Goal: Transaction & Acquisition: Purchase product/service

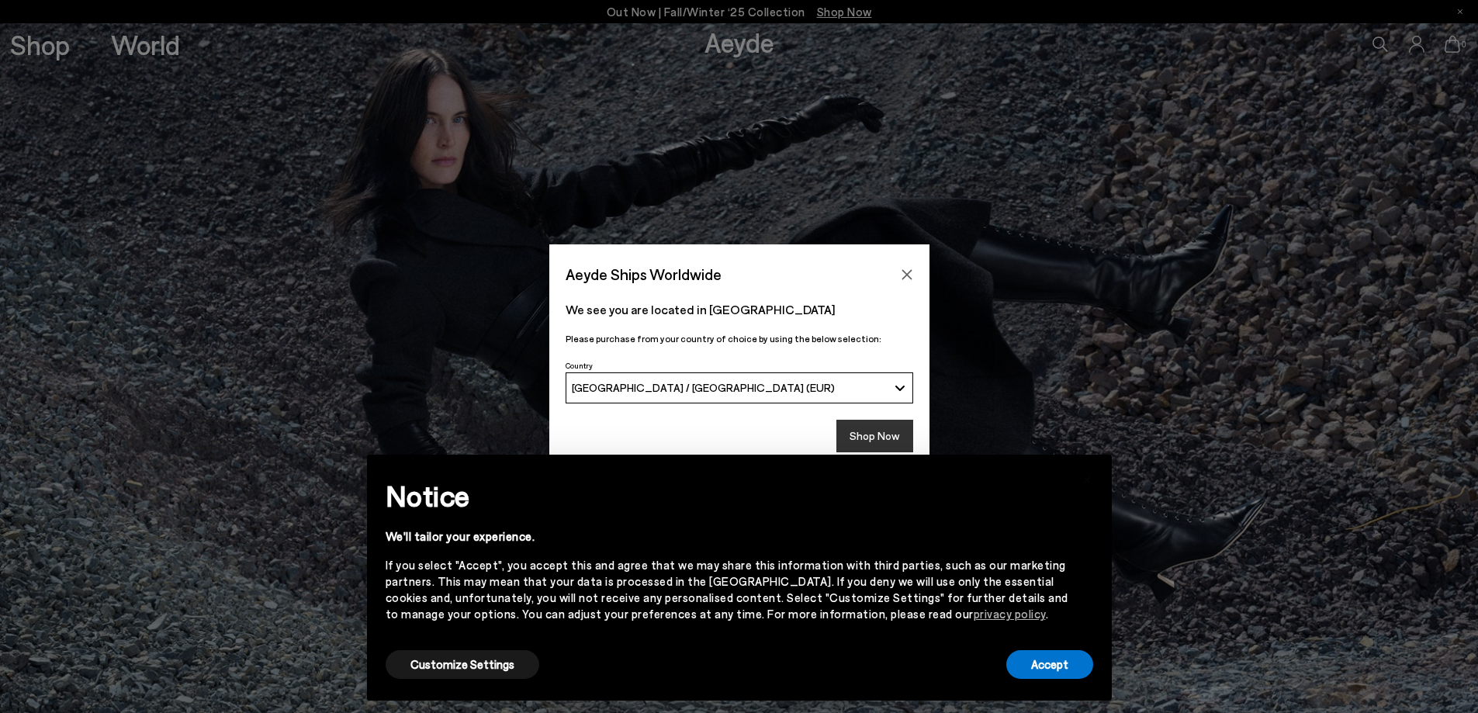
click at [865, 441] on button "Shop Now" at bounding box center [875, 436] width 77 height 33
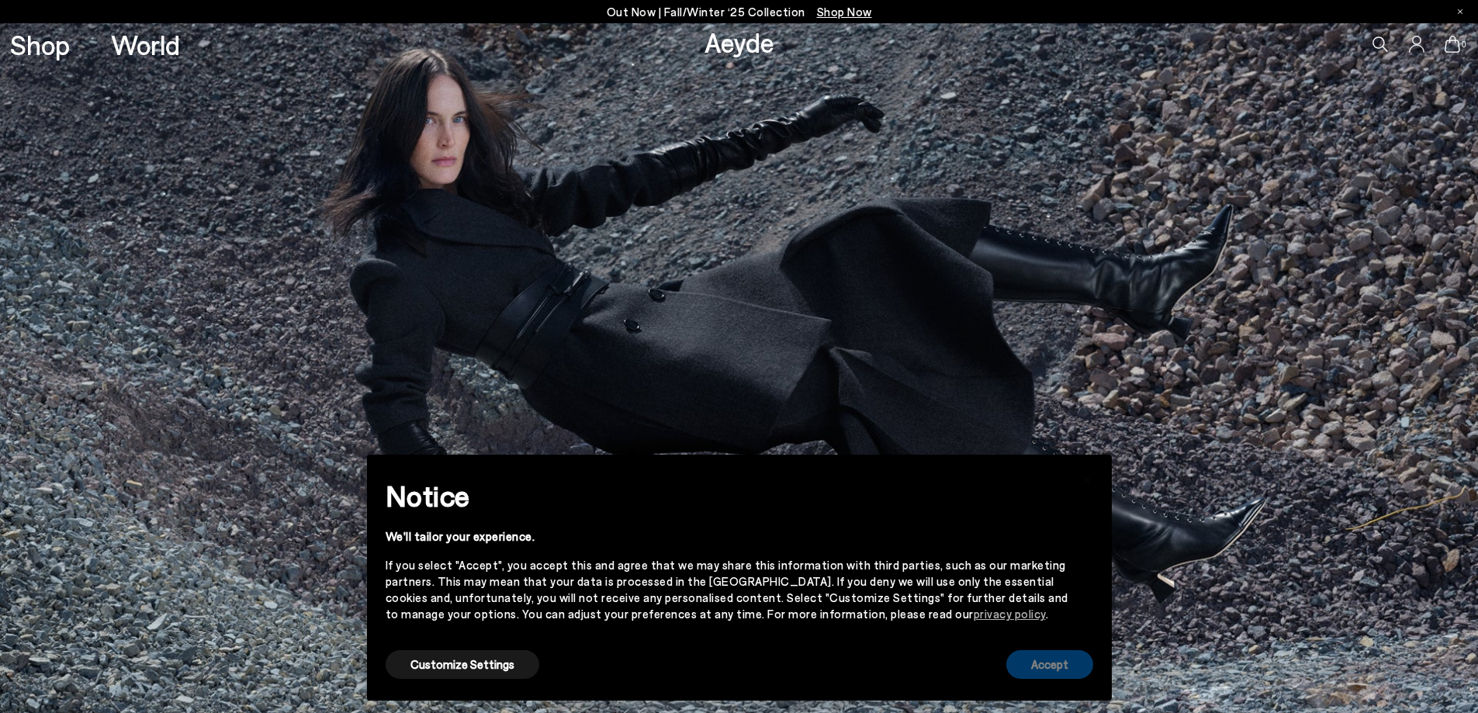
click at [1074, 670] on button "Accept" at bounding box center [1049, 664] width 87 height 29
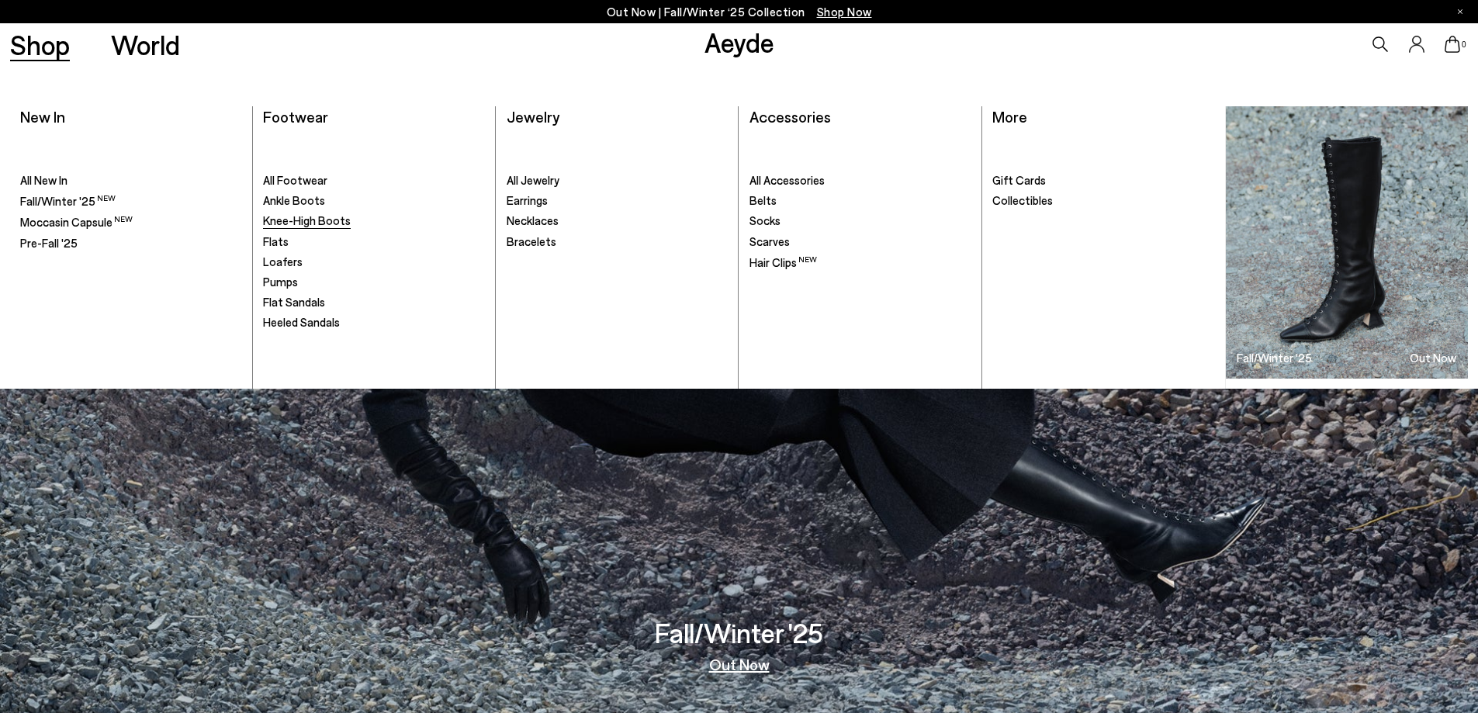
click at [303, 222] on span "Knee-High Boots" at bounding box center [307, 220] width 88 height 14
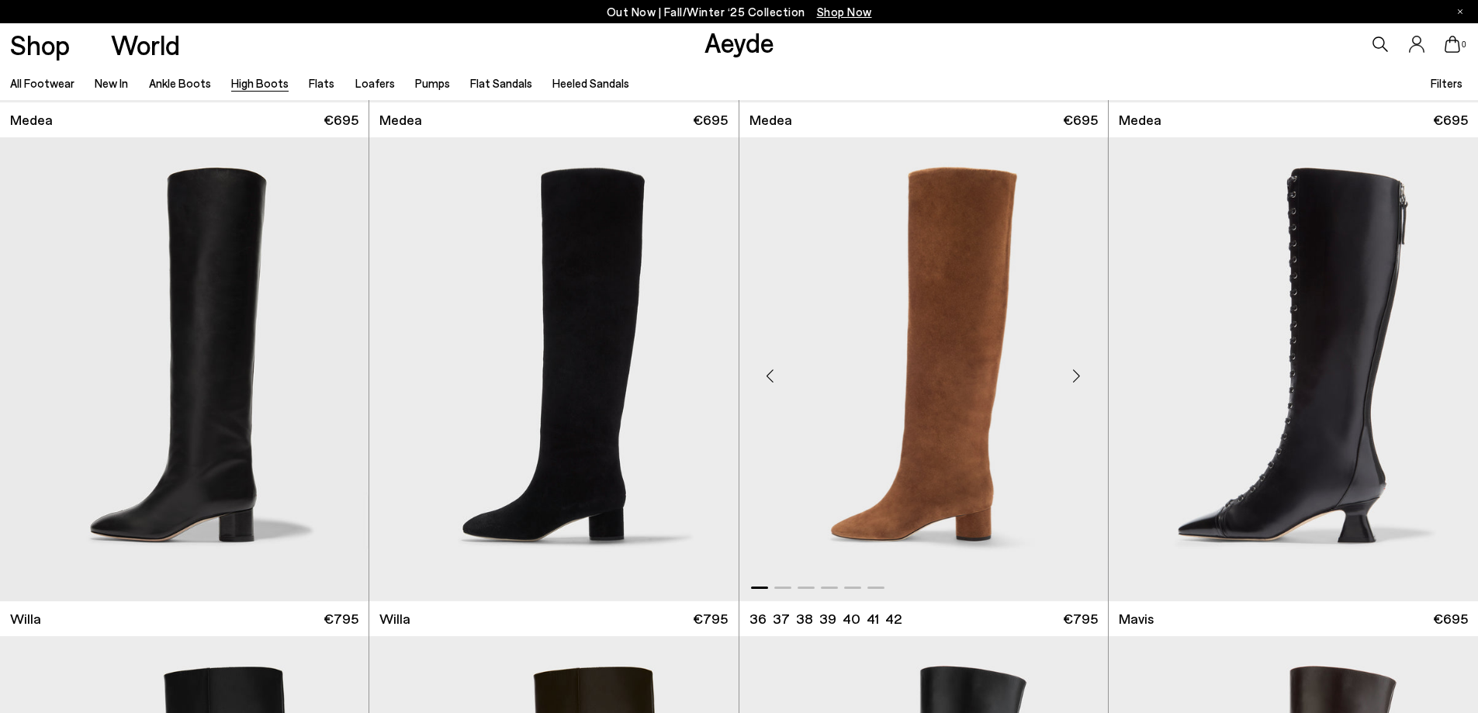
scroll to position [543, 0]
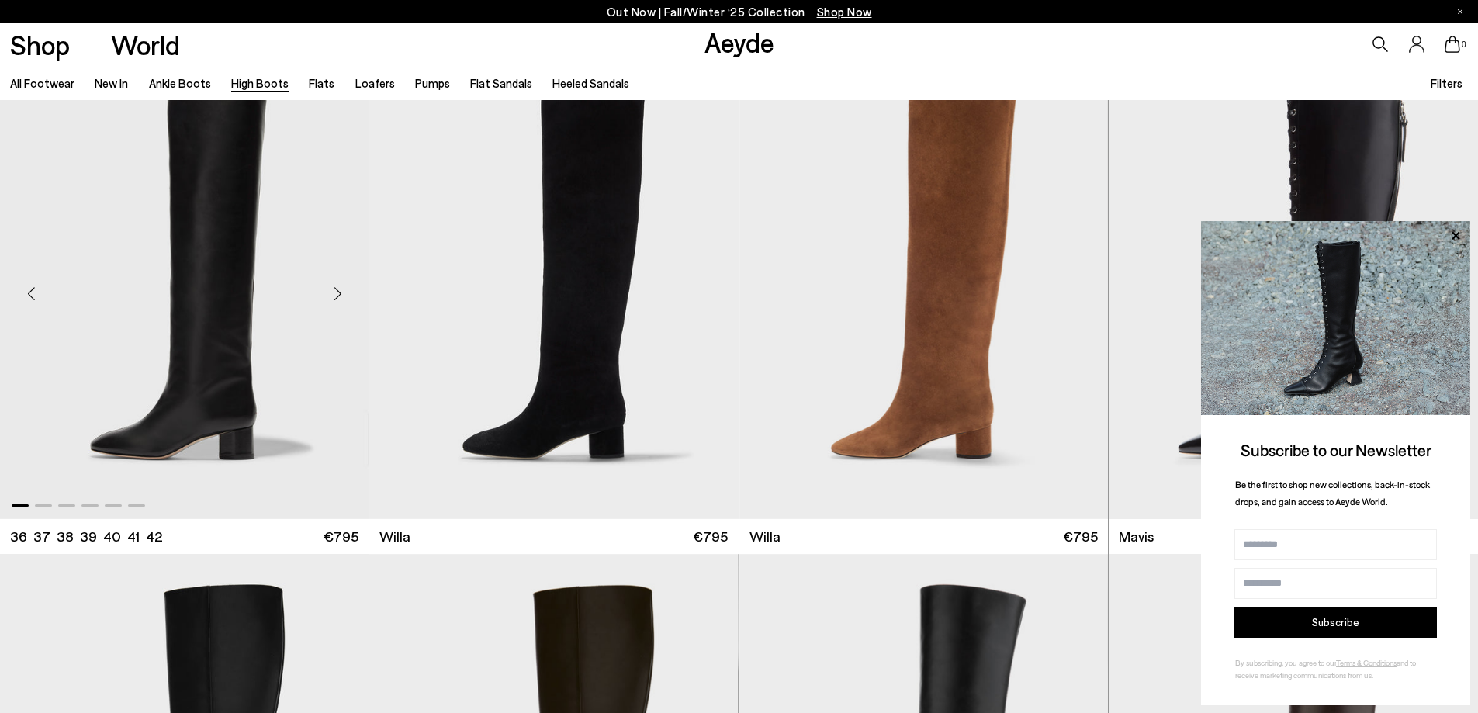
click at [336, 291] on div "Next slide" at bounding box center [337, 293] width 47 height 47
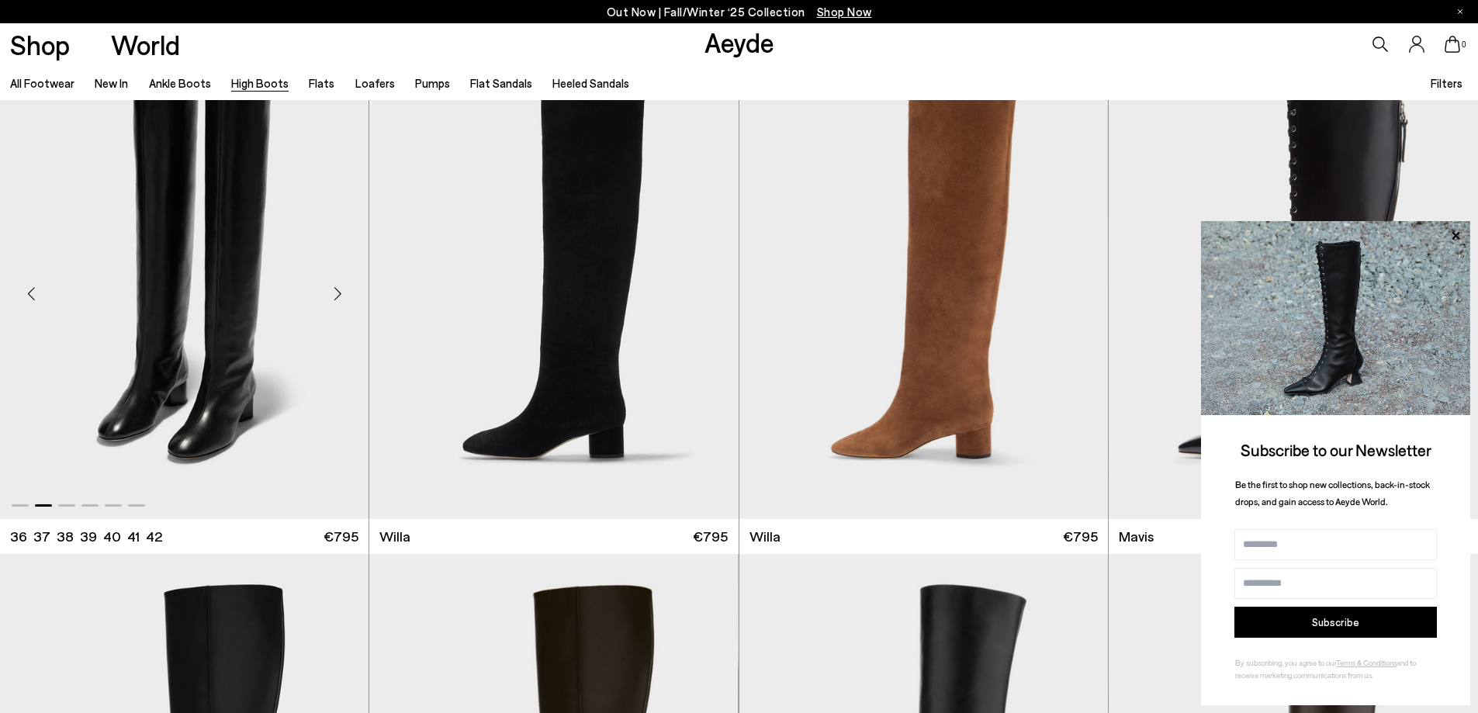
click at [336, 291] on div "Next slide" at bounding box center [337, 293] width 47 height 47
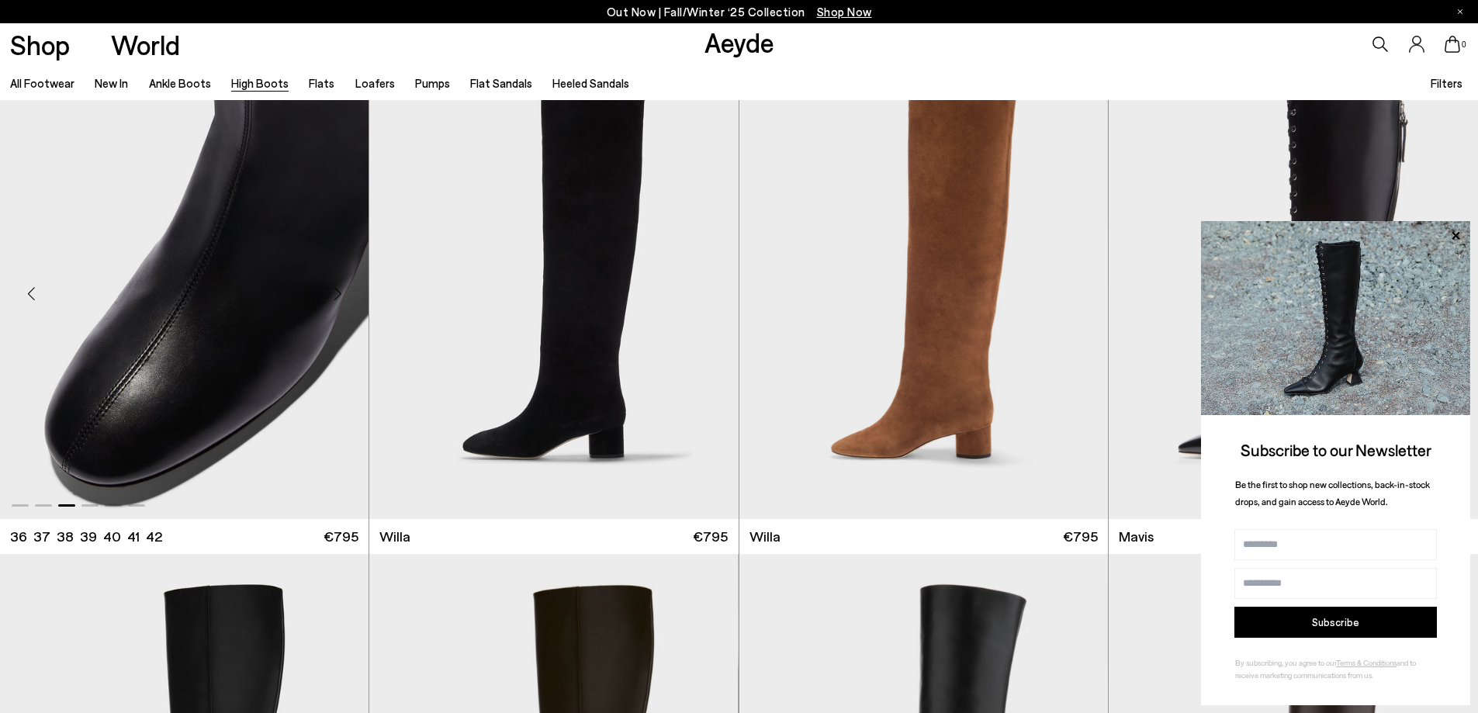
click at [336, 291] on div "Next slide" at bounding box center [337, 293] width 47 height 47
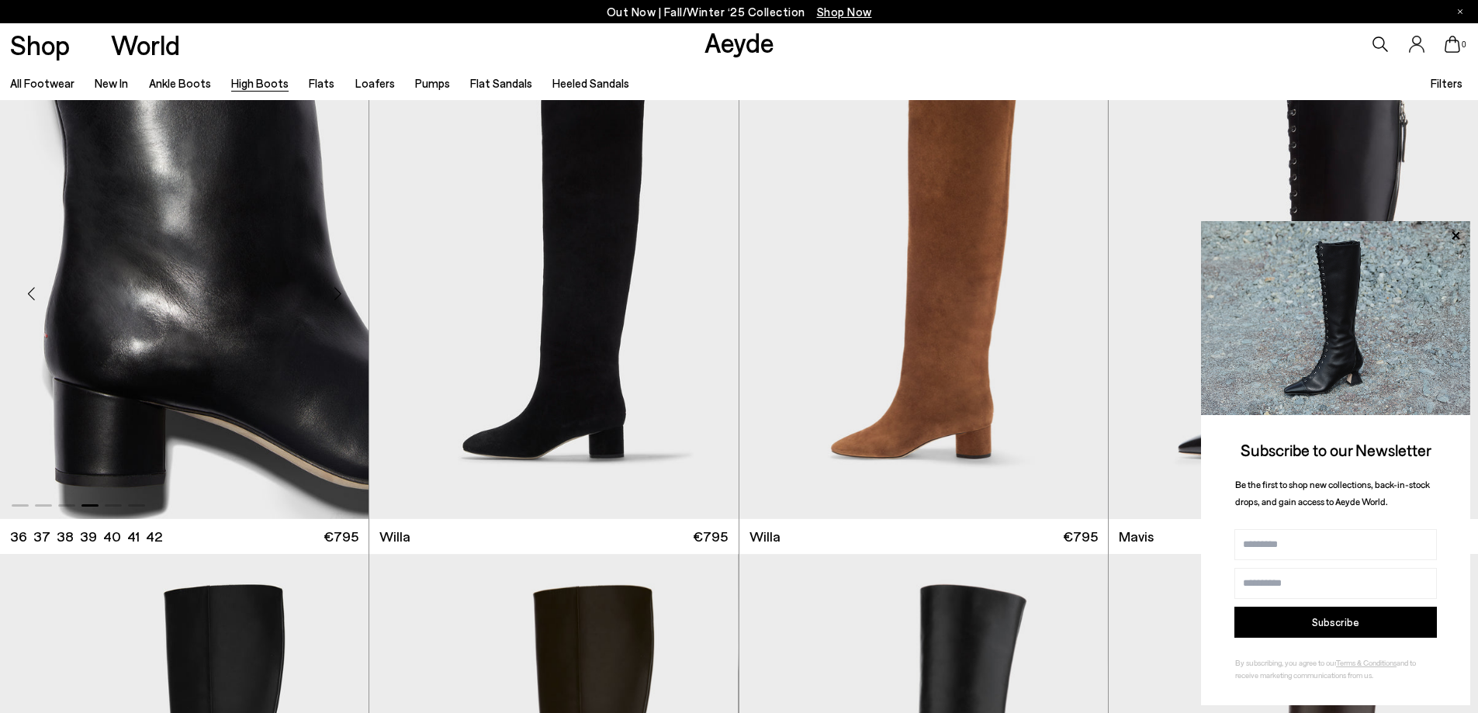
click at [336, 291] on div "Next slide" at bounding box center [337, 293] width 47 height 47
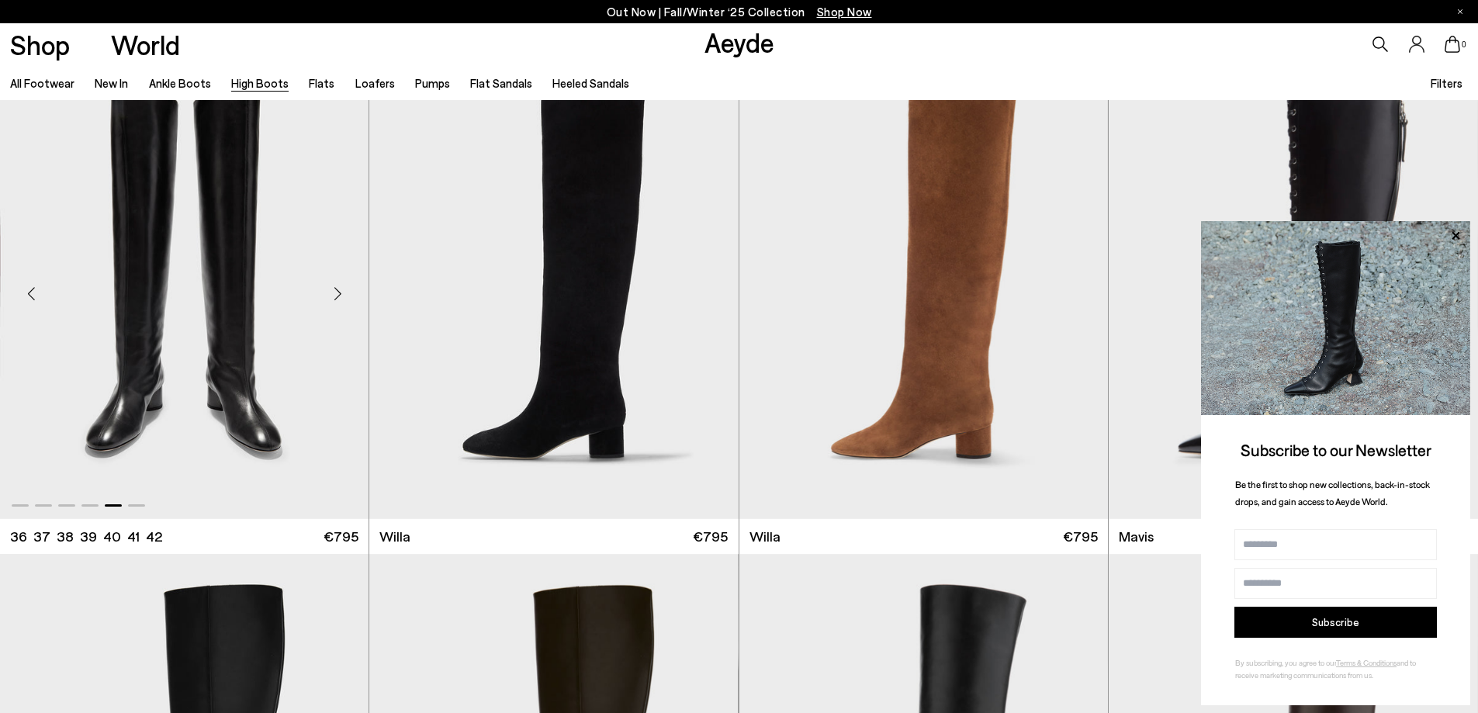
click at [337, 290] on div "Next slide" at bounding box center [337, 293] width 47 height 47
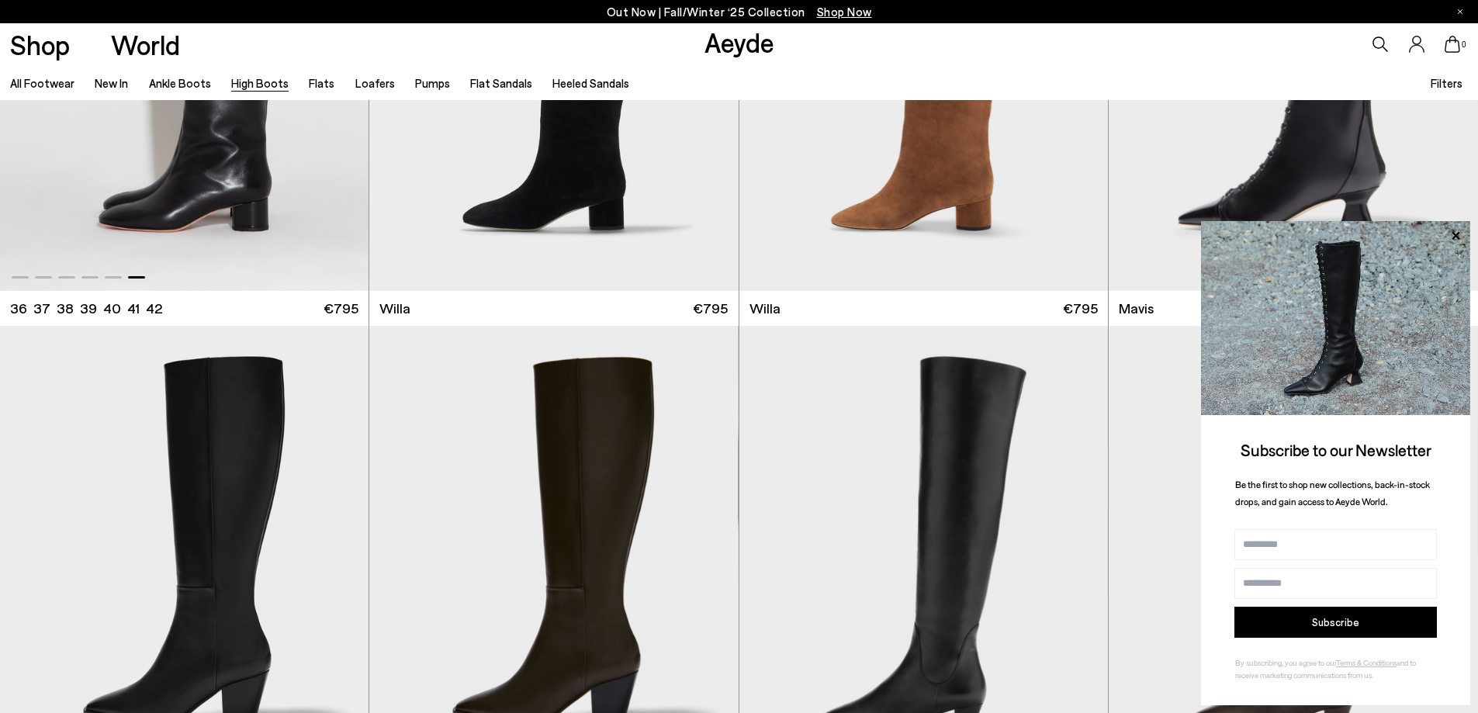
scroll to position [931, 0]
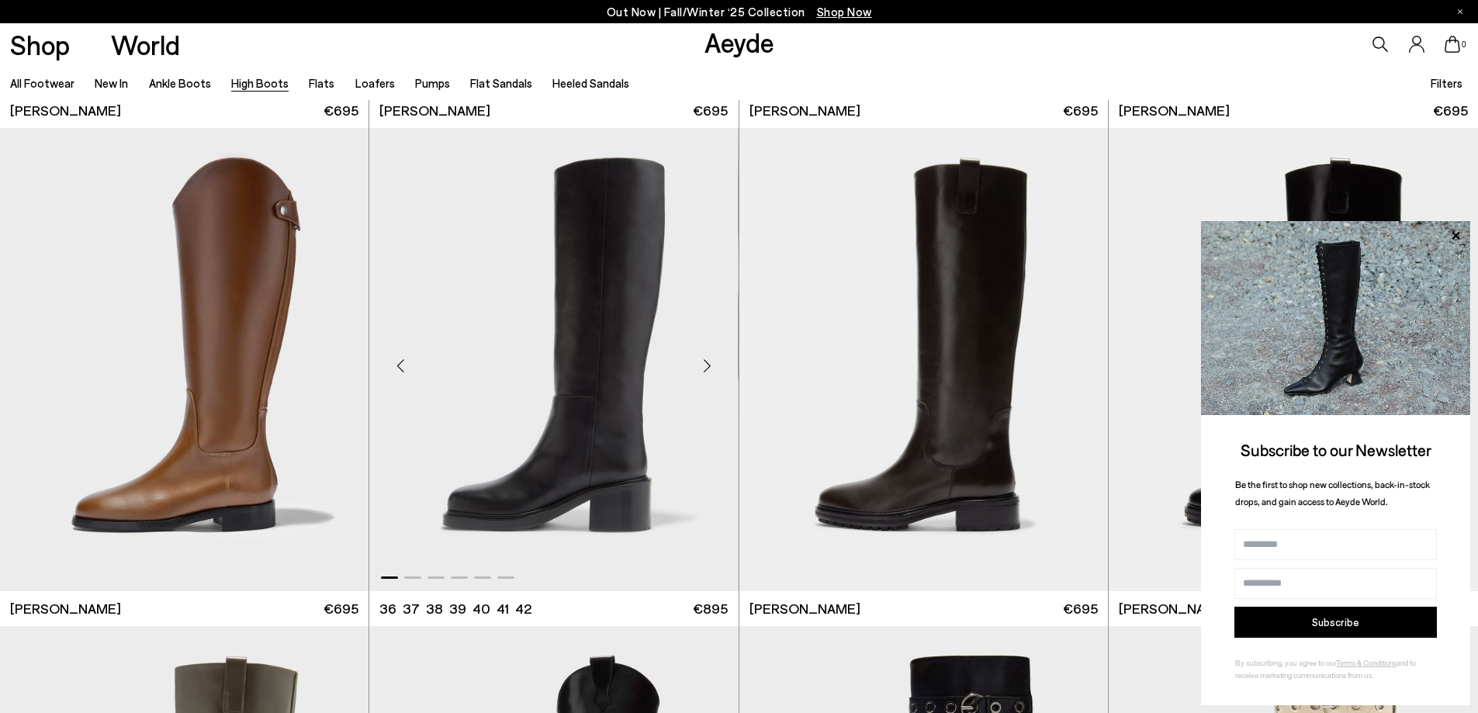
scroll to position [4035, 0]
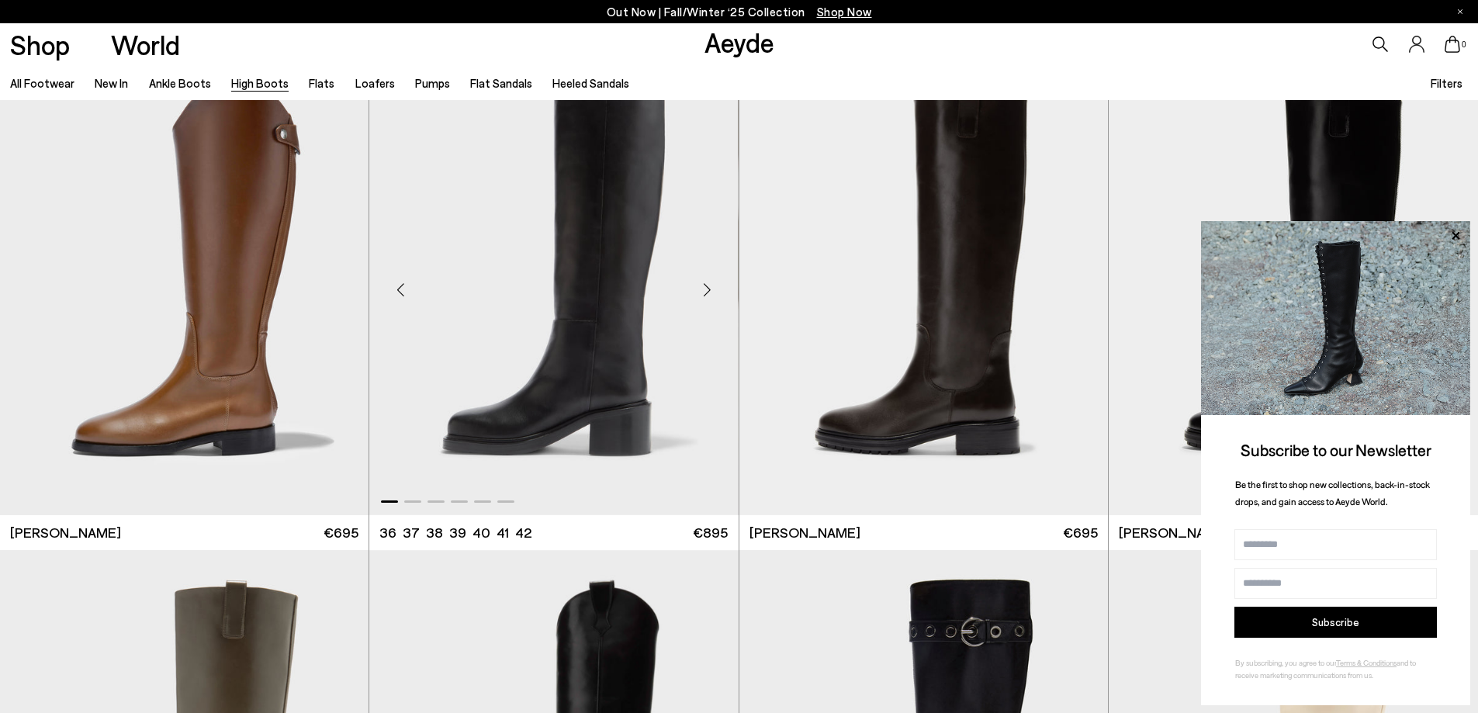
click at [712, 286] on div "Next slide" at bounding box center [707, 289] width 47 height 47
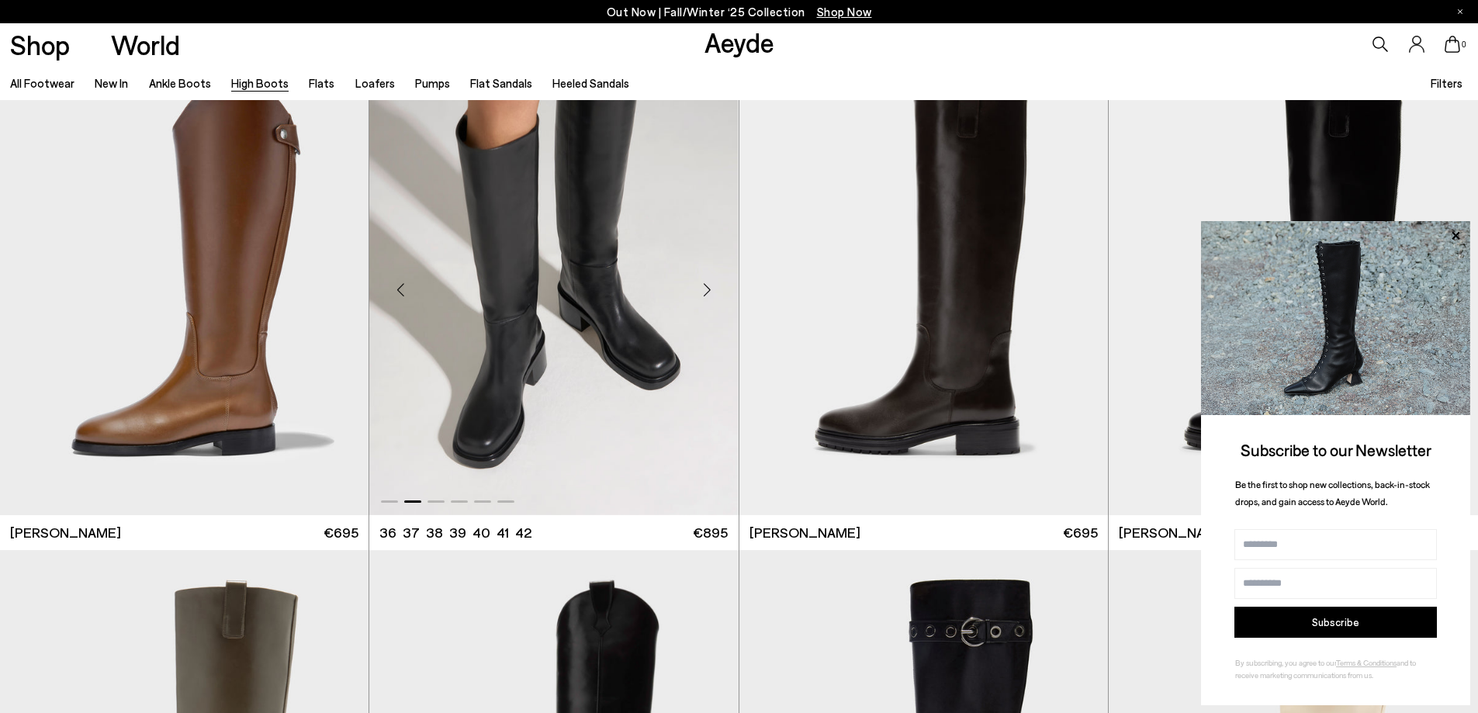
click at [712, 286] on div "Next slide" at bounding box center [707, 289] width 47 height 47
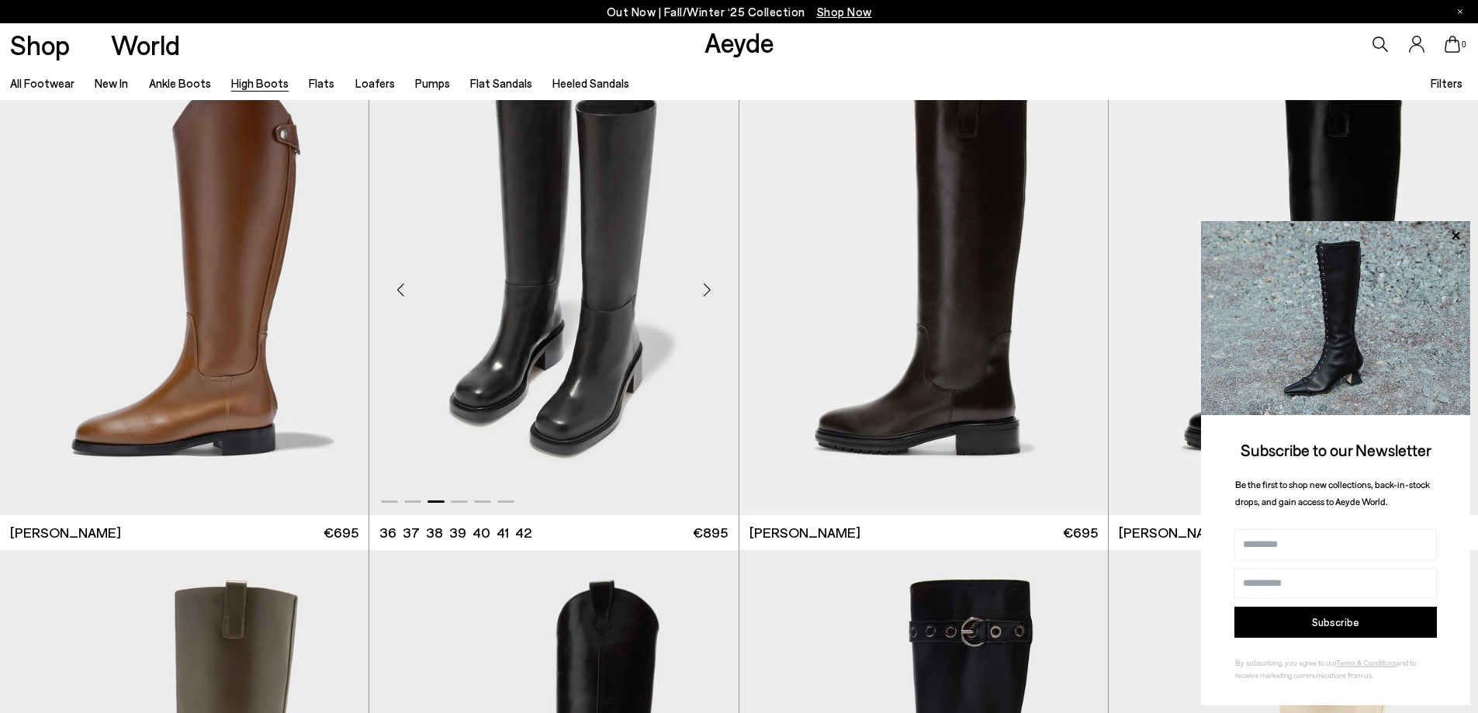
click at [712, 286] on div "Next slide" at bounding box center [707, 289] width 47 height 47
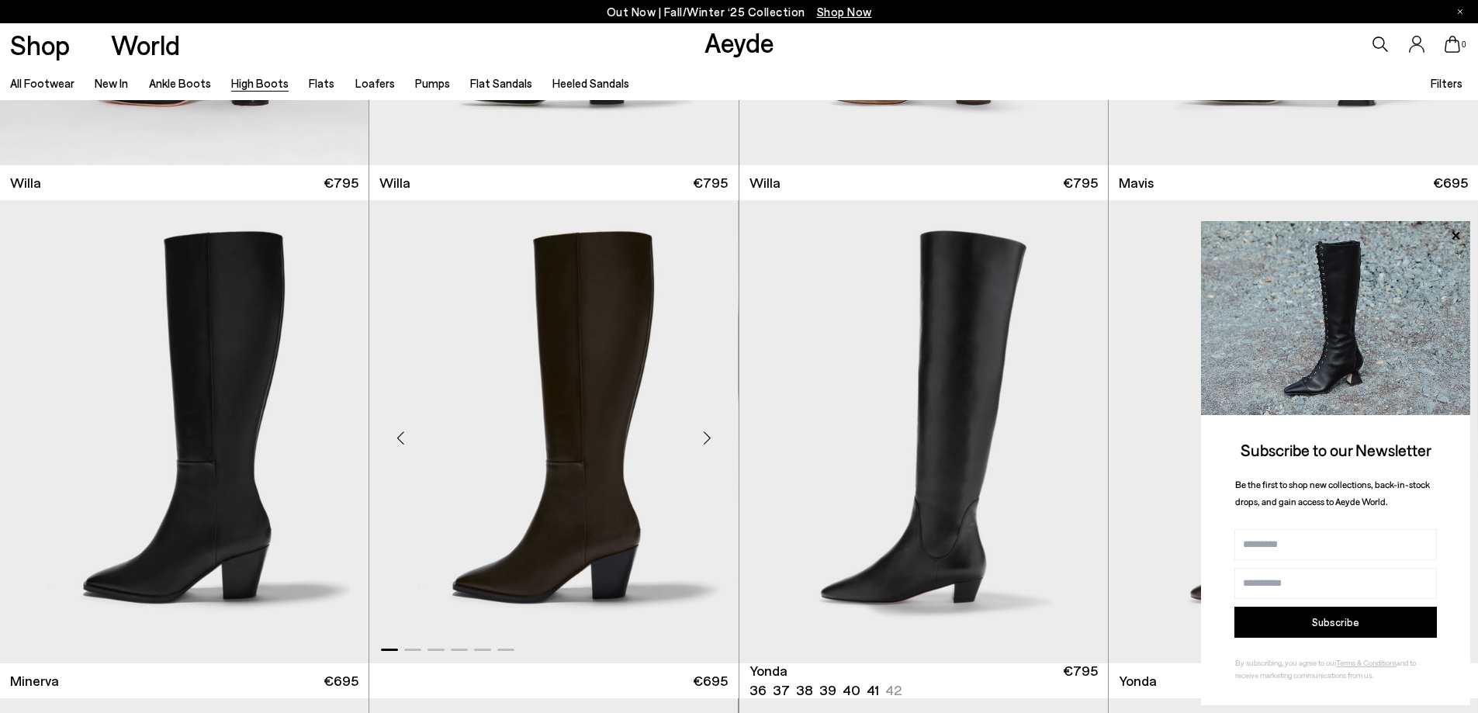
scroll to position [776, 0]
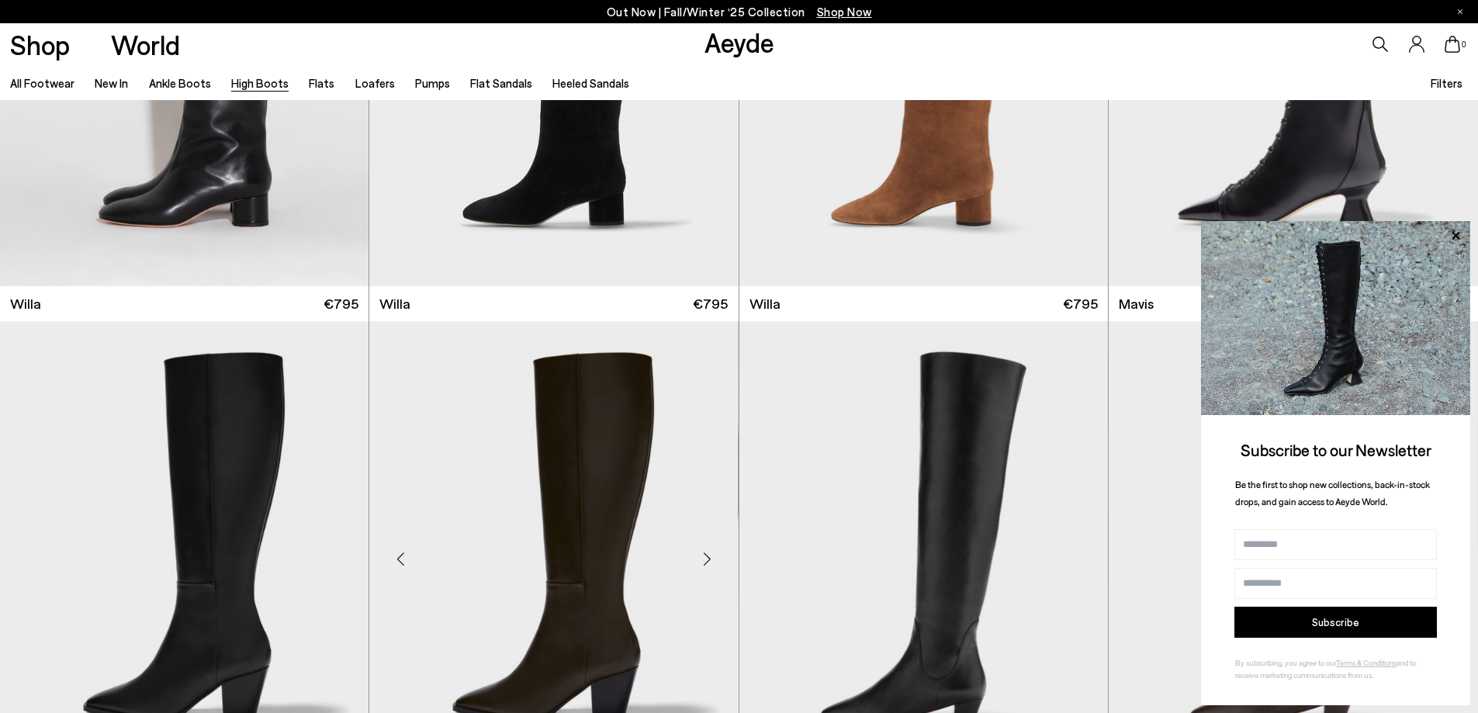
click at [625, 489] on img "1 / 6" at bounding box center [553, 552] width 369 height 463
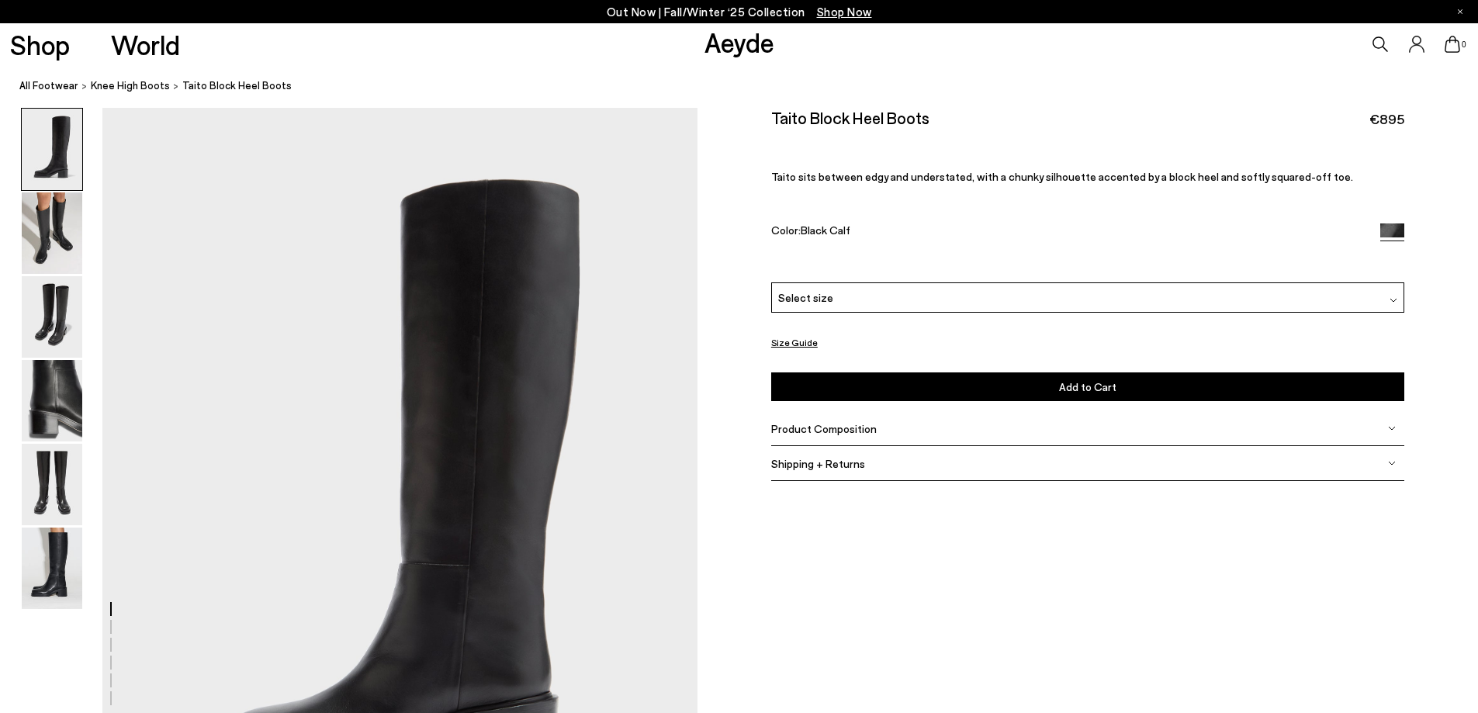
click at [887, 297] on div "Select size" at bounding box center [1087, 297] width 633 height 30
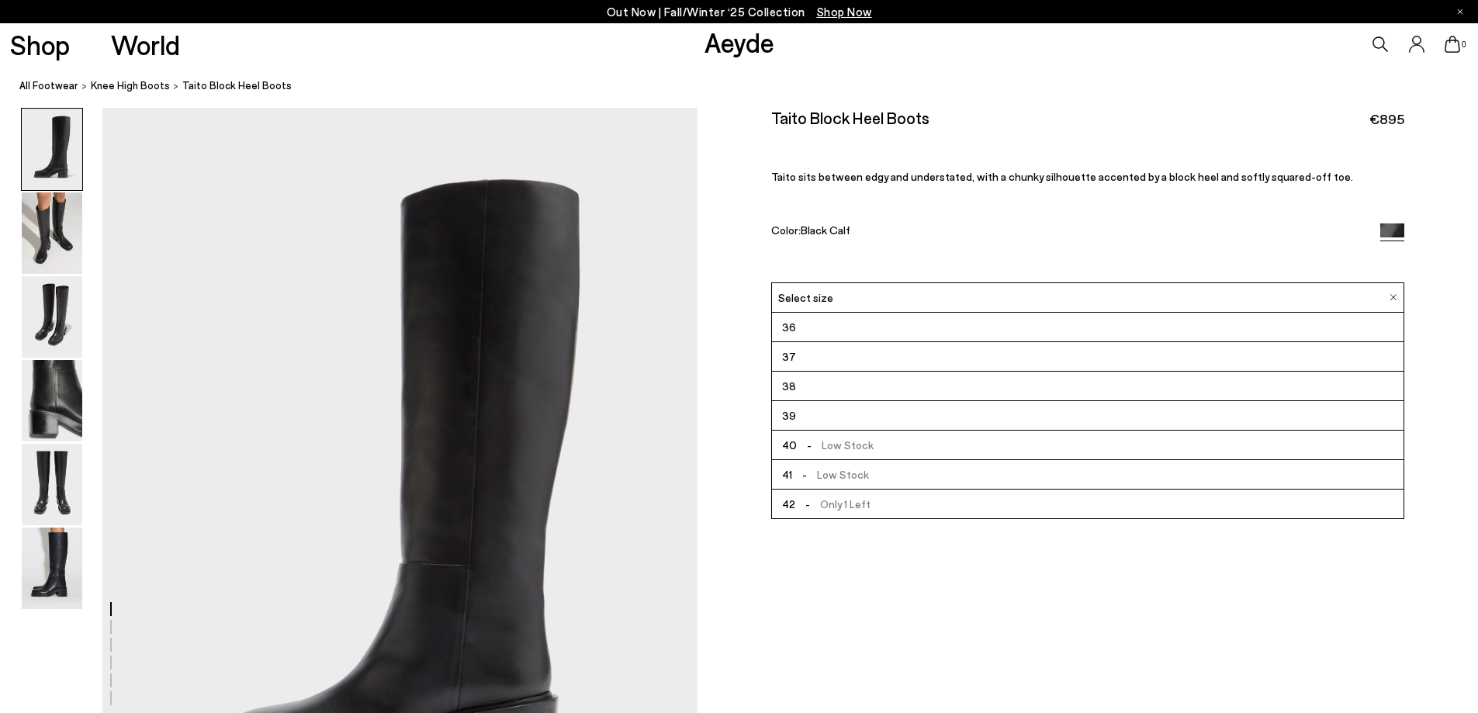
click at [926, 268] on div "Taito Block Heel Boots €895 Taito sits between edgy and understated, with a chu…" at bounding box center [1087, 195] width 633 height 175
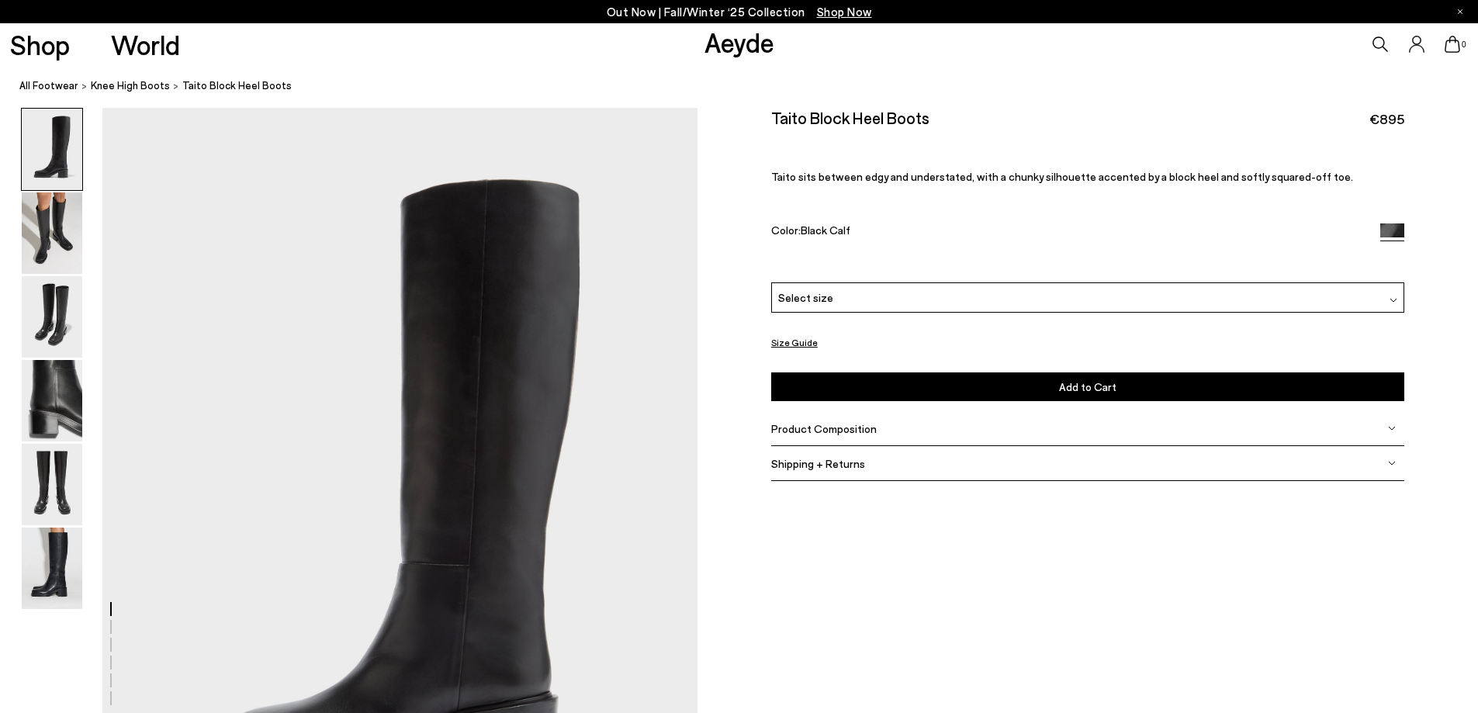
click at [828, 428] on span "Product Composition" at bounding box center [824, 428] width 106 height 13
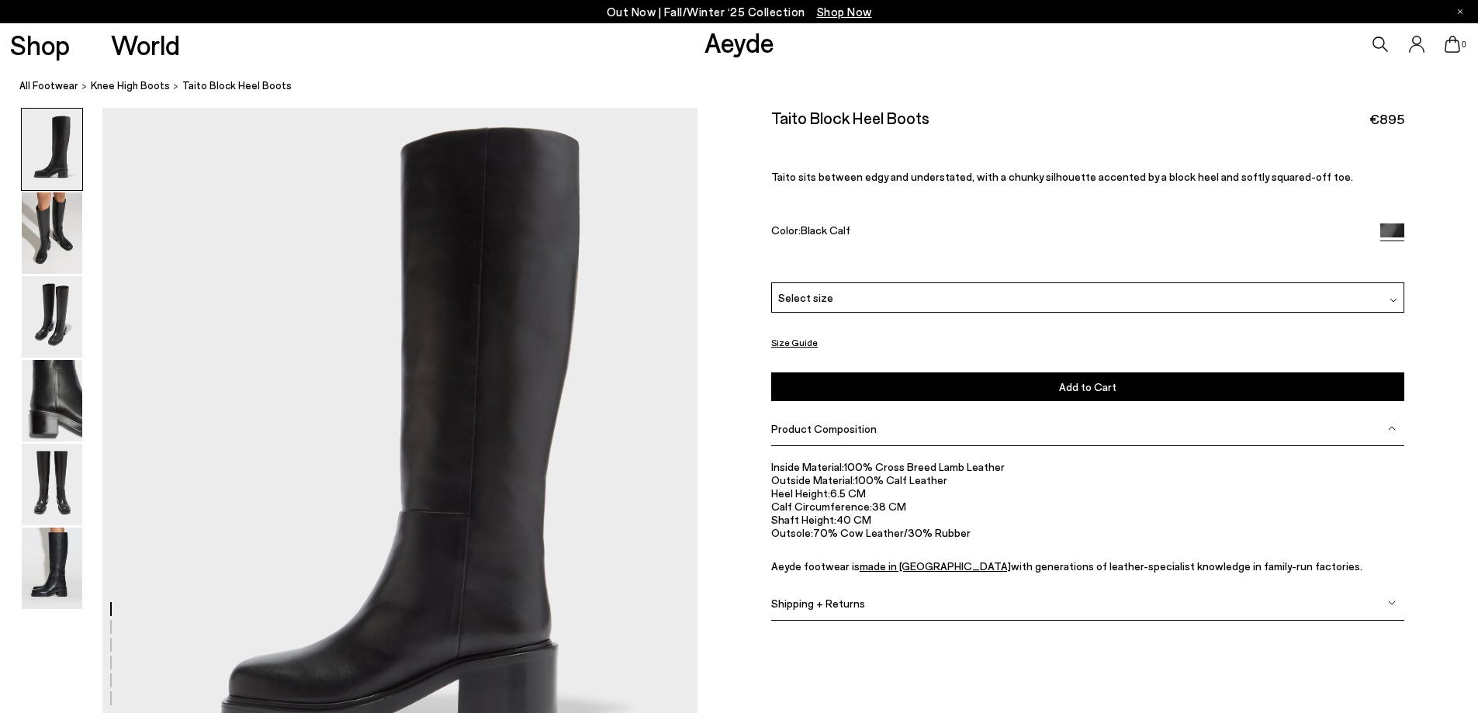
scroll to position [155, 0]
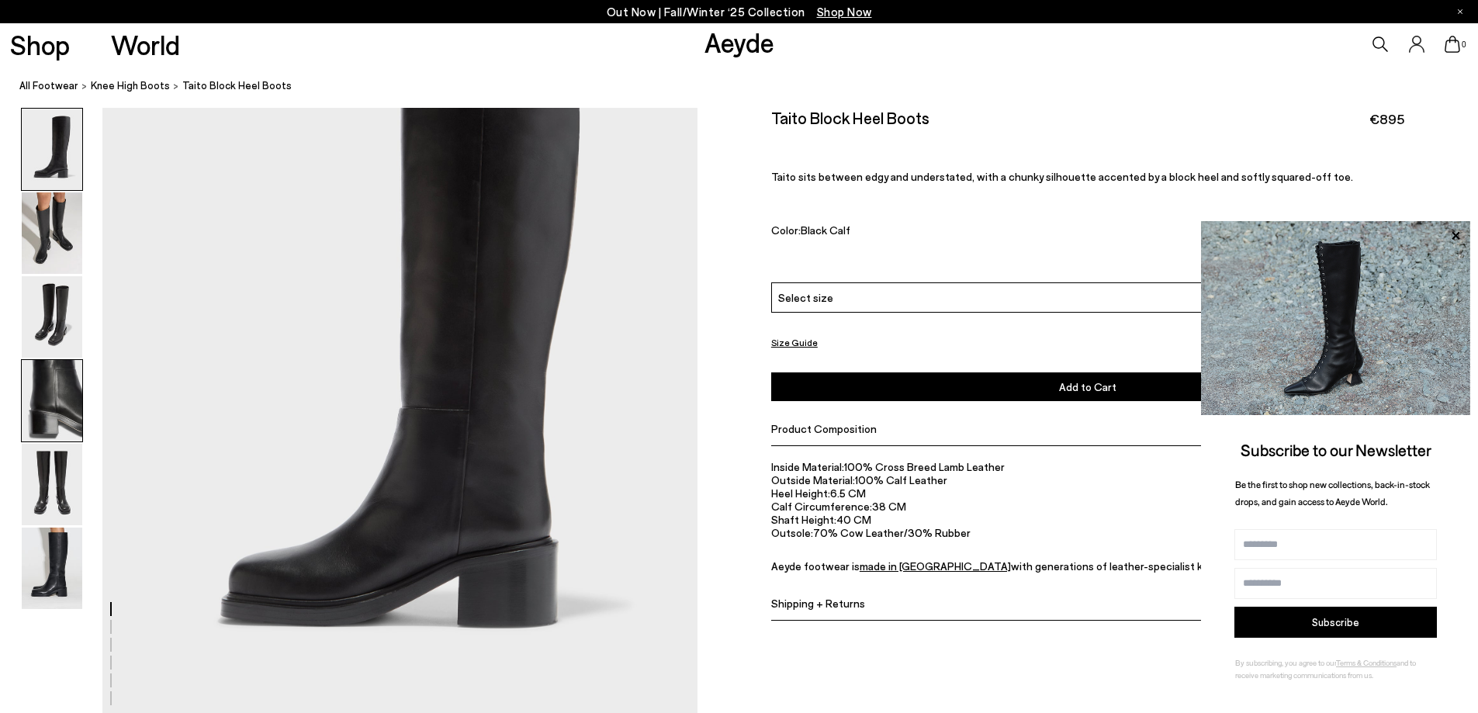
click at [24, 410] on img at bounding box center [52, 400] width 61 height 81
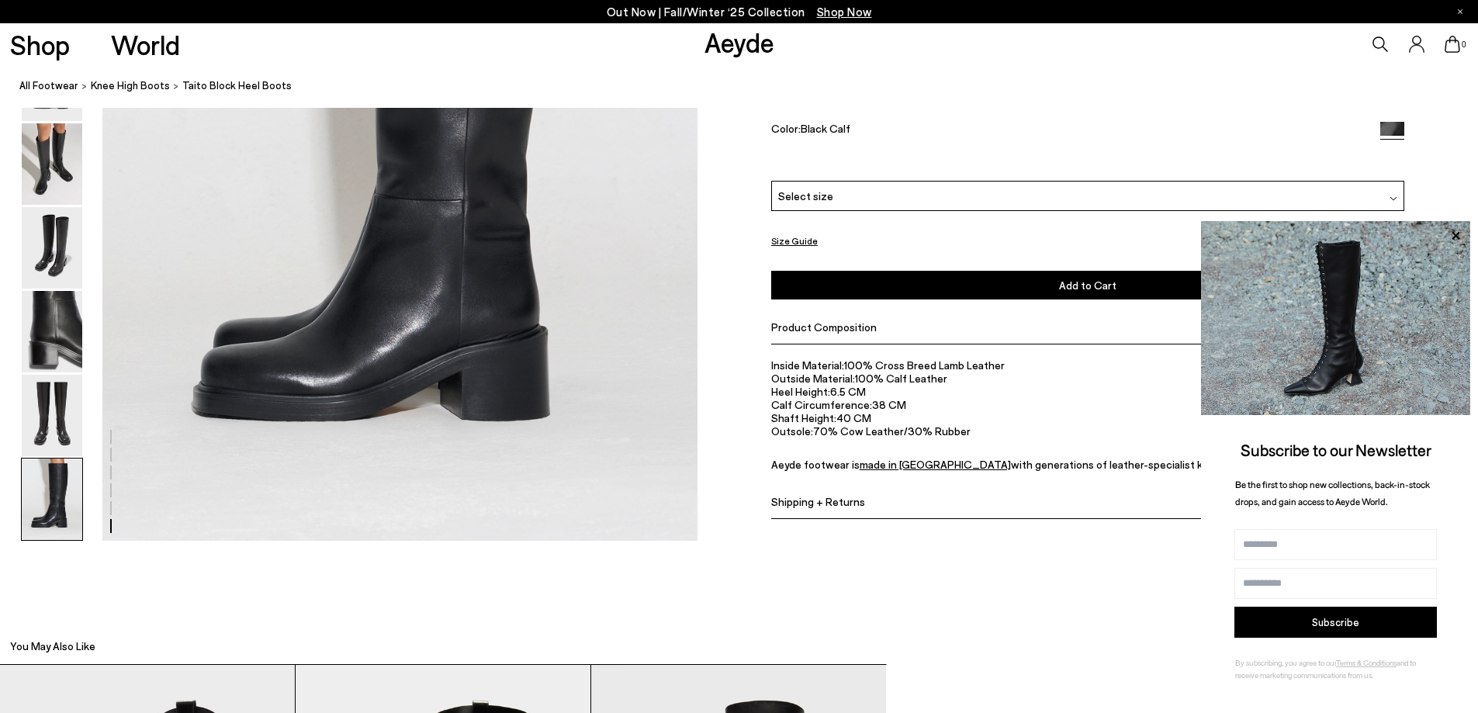
scroll to position [4074, 0]
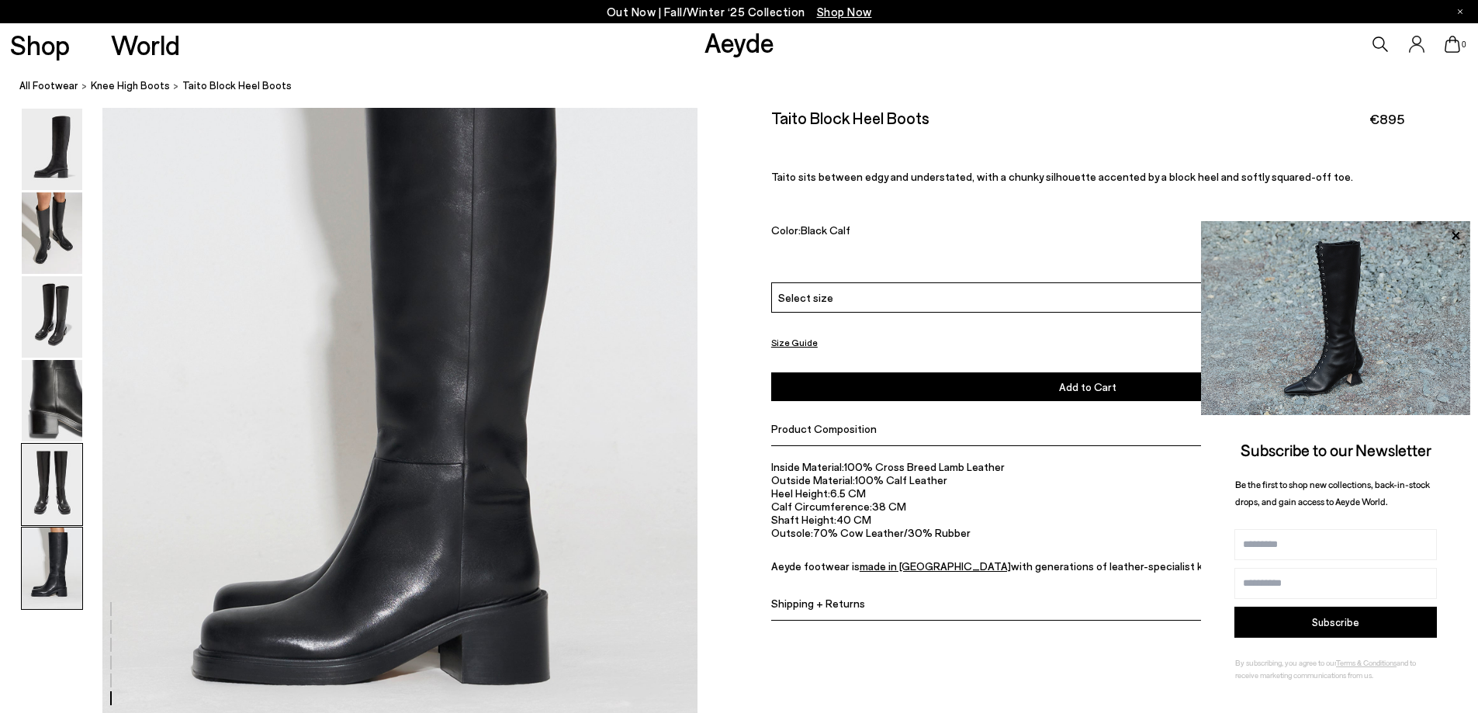
click at [47, 467] on img at bounding box center [52, 484] width 61 height 81
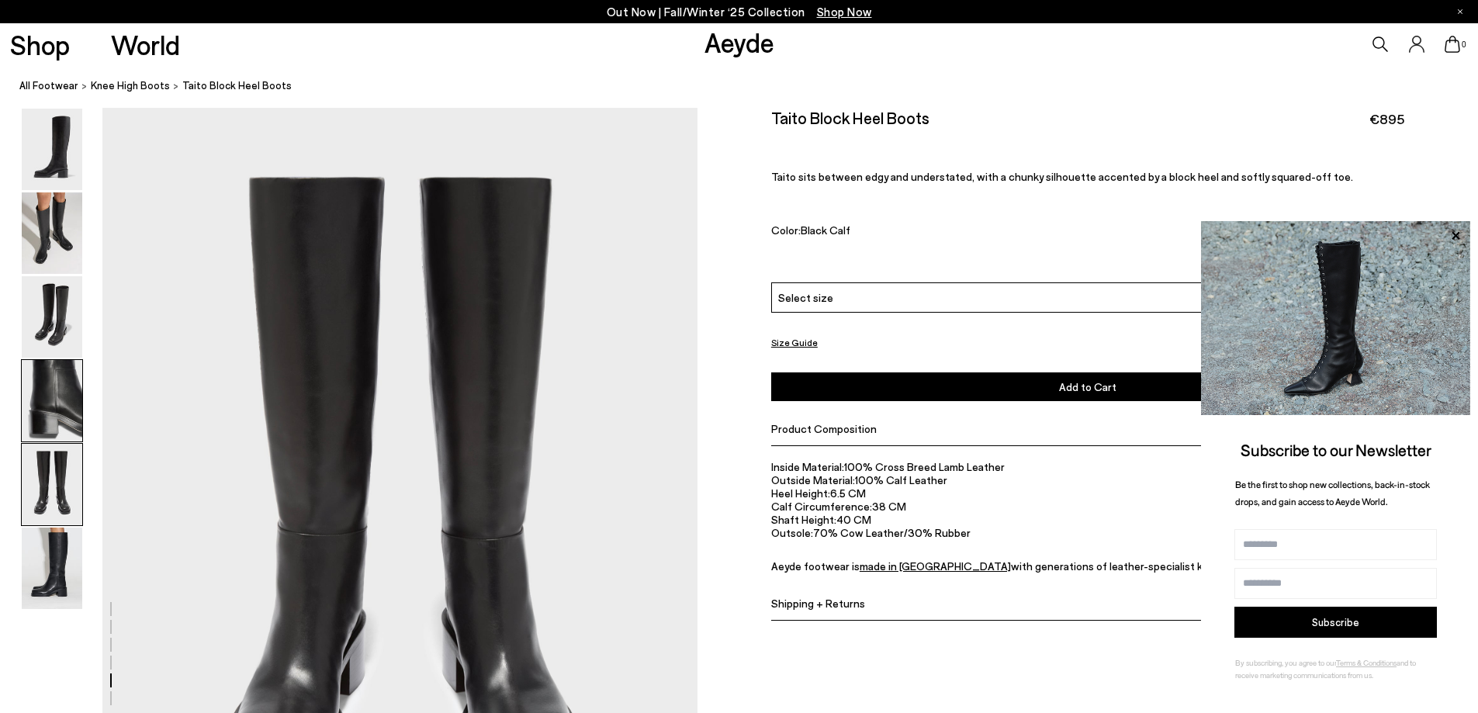
click at [61, 401] on img at bounding box center [52, 400] width 61 height 81
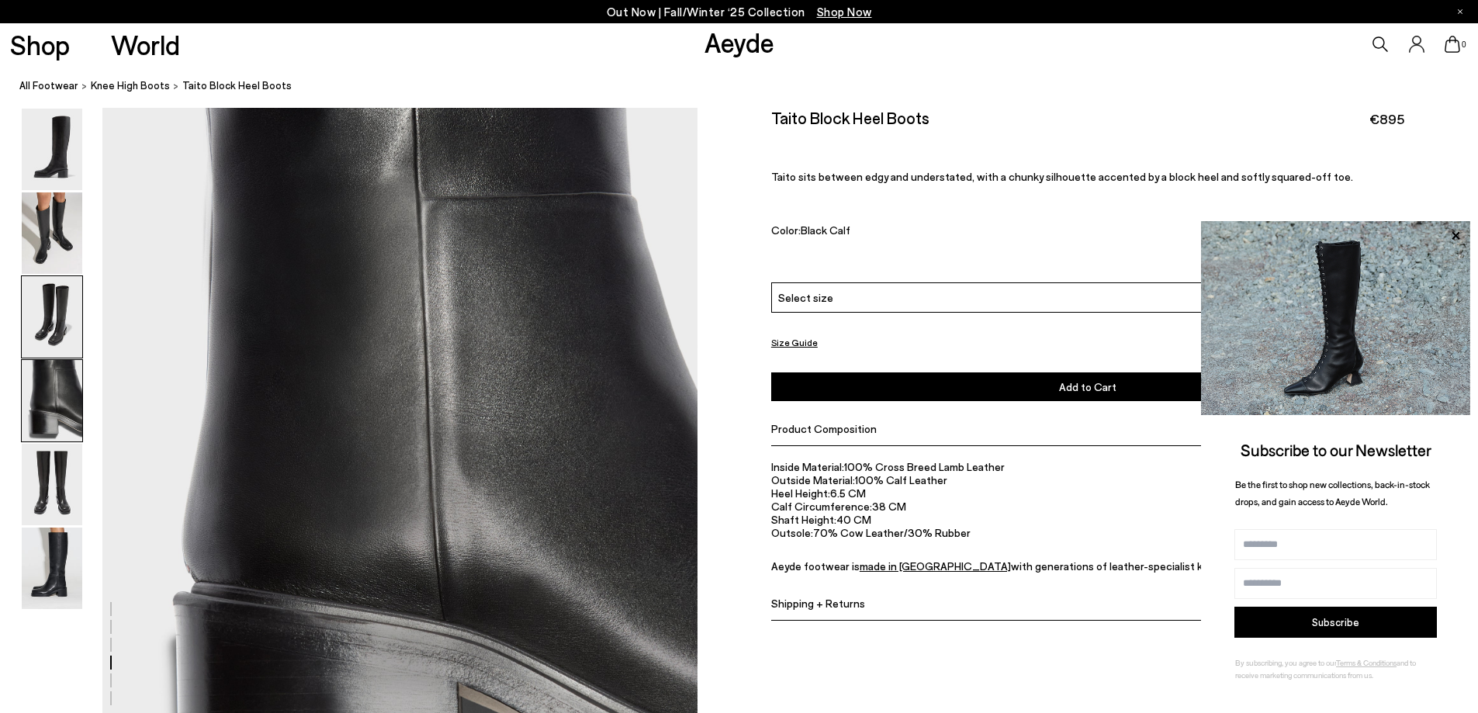
click at [68, 299] on img at bounding box center [52, 316] width 61 height 81
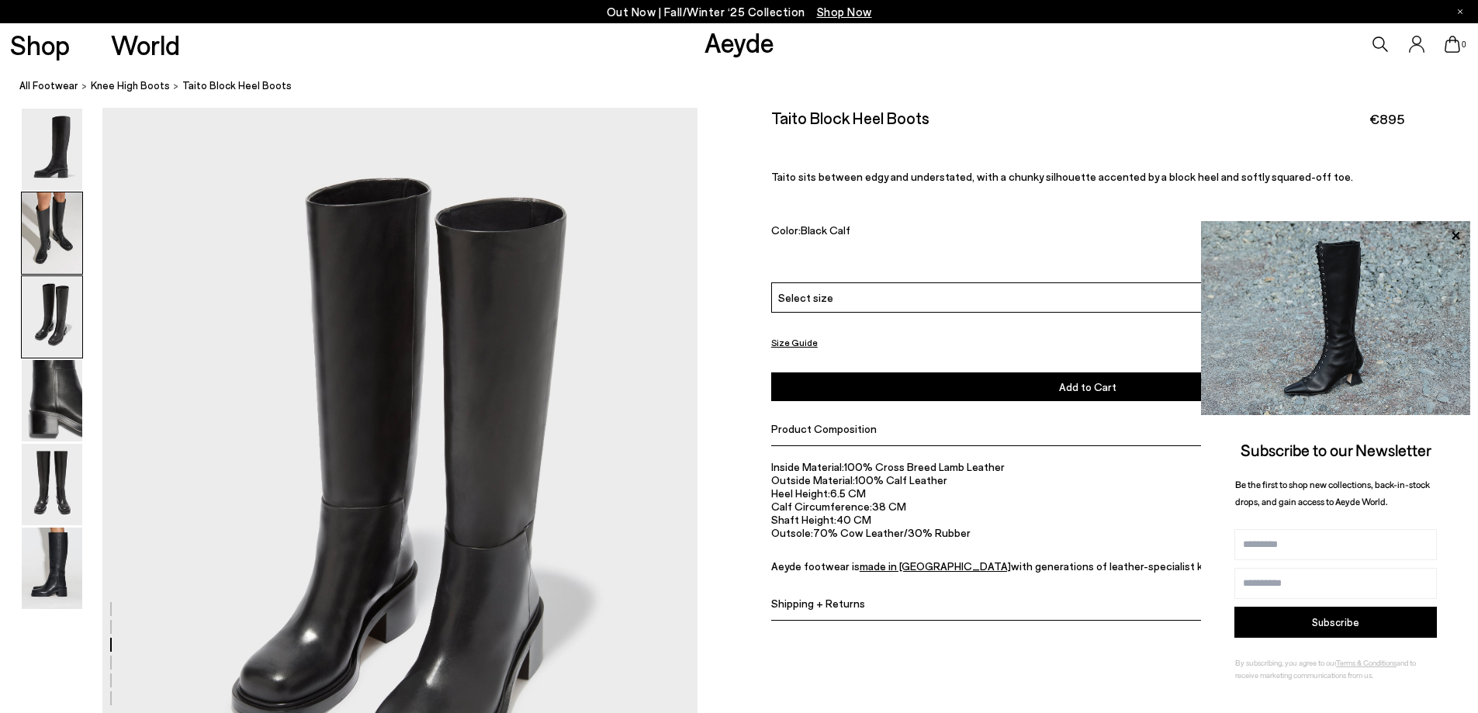
click at [58, 243] on img at bounding box center [52, 232] width 61 height 81
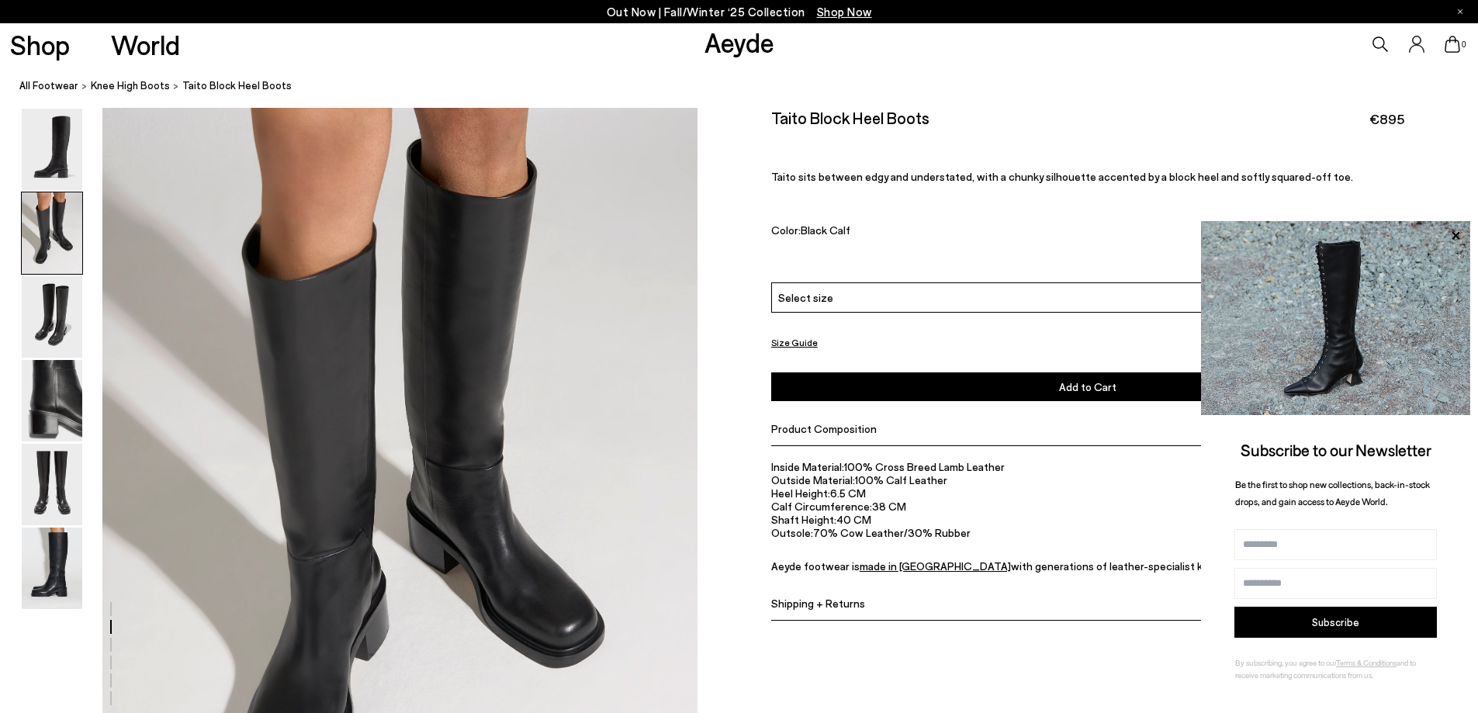
scroll to position [797, 0]
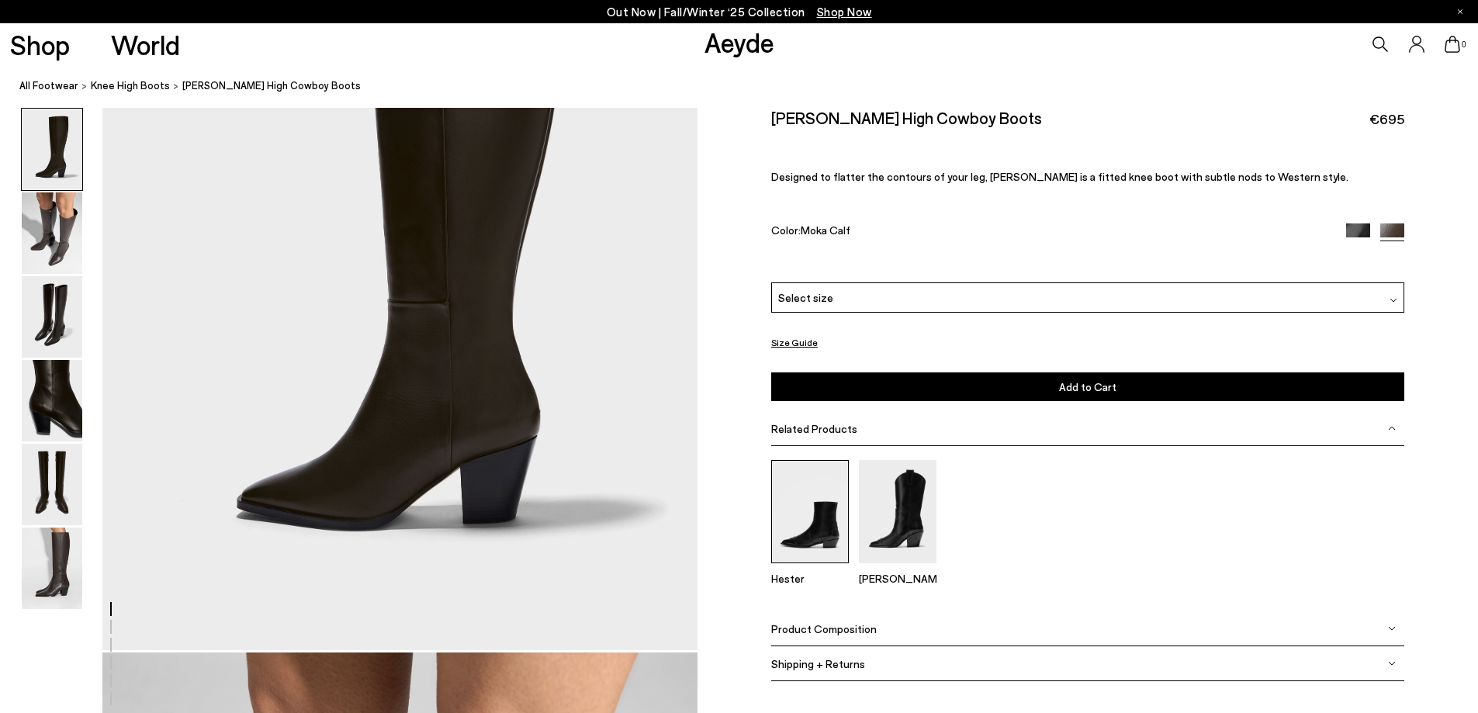
scroll to position [388, 0]
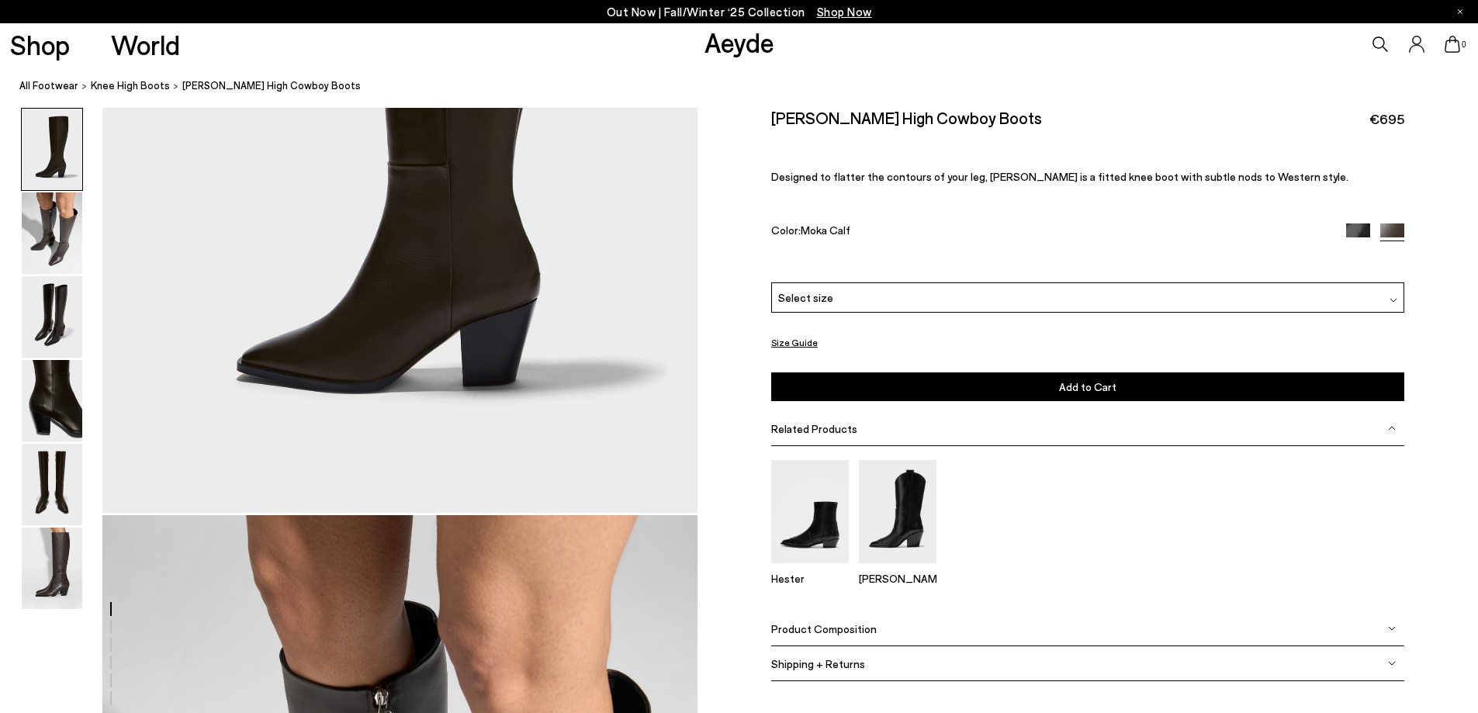
click at [817, 632] on span "Product Composition" at bounding box center [824, 628] width 106 height 13
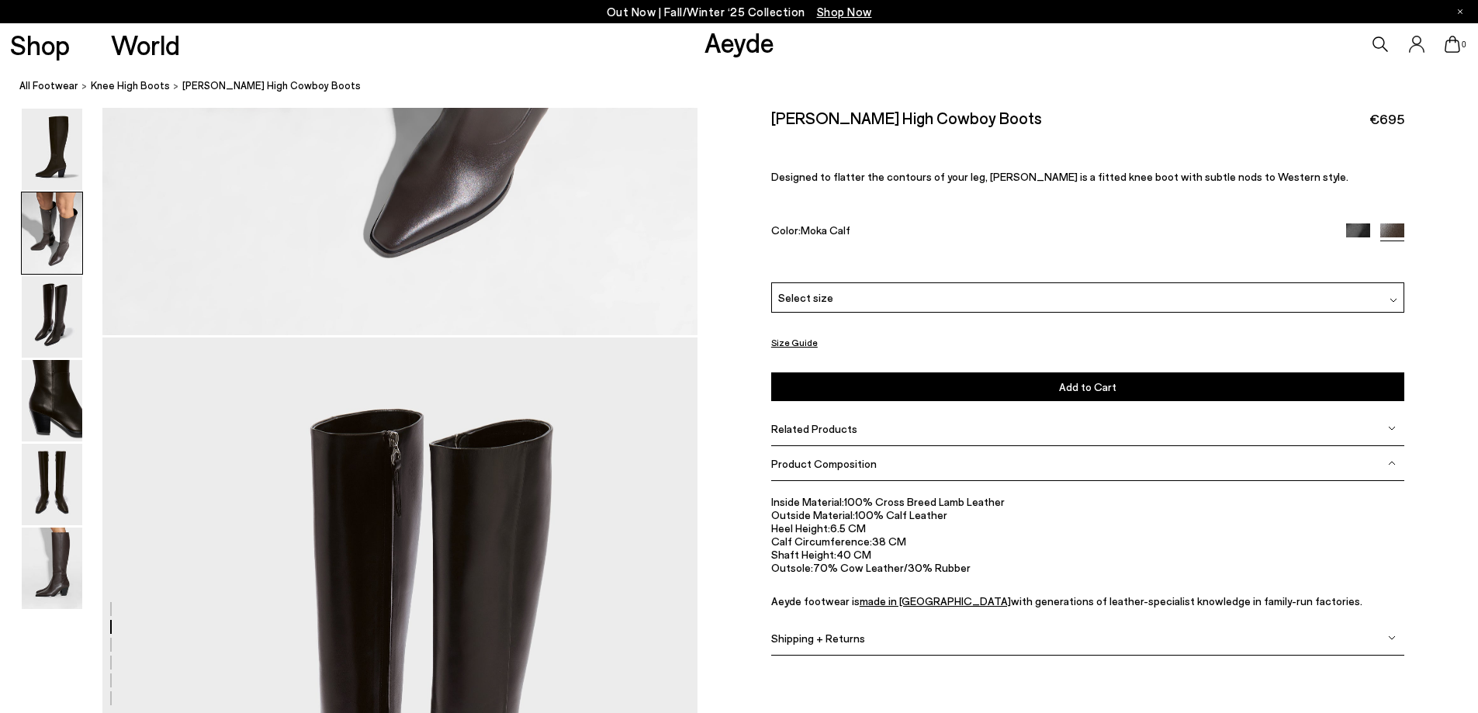
scroll to position [1785, 0]
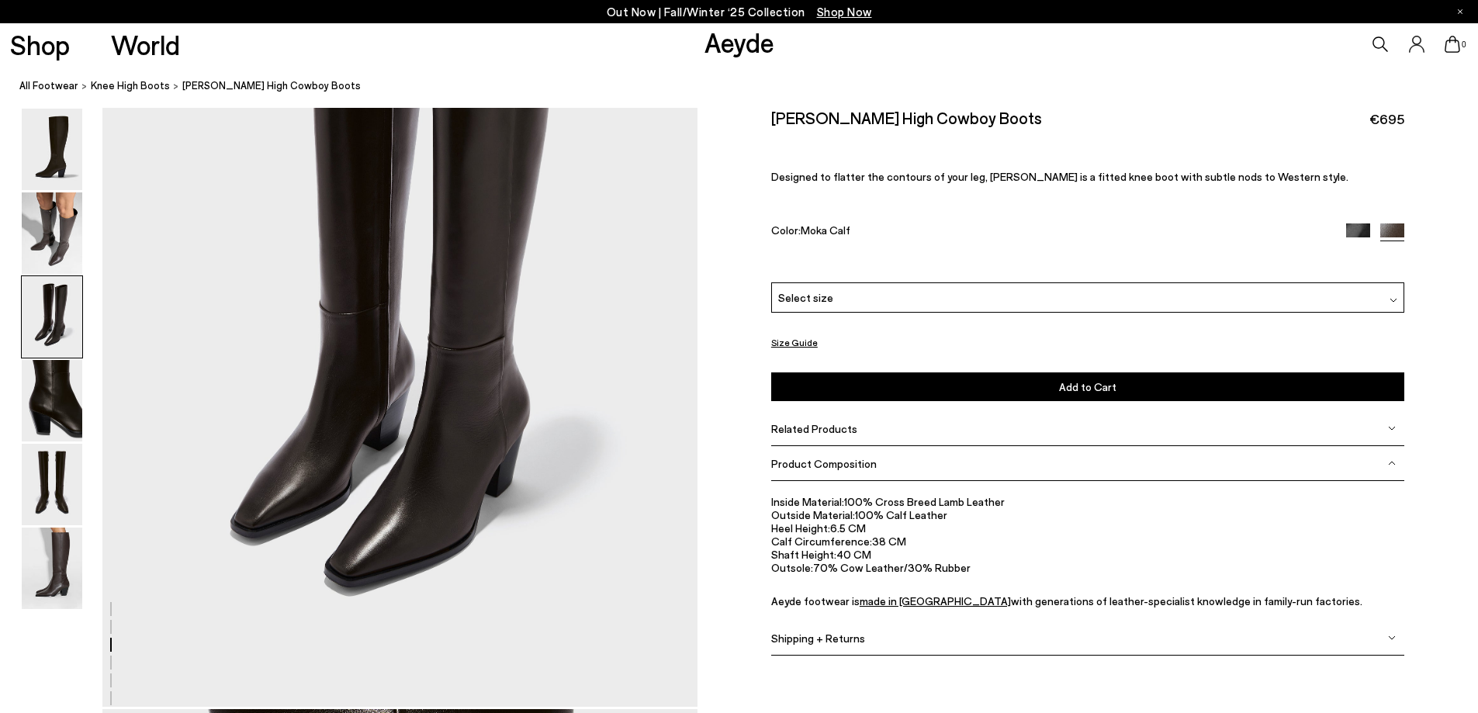
drag, startPoint x: 653, startPoint y: 590, endPoint x: 646, endPoint y: 589, distance: 7.8
